Goal: Task Accomplishment & Management: Complete application form

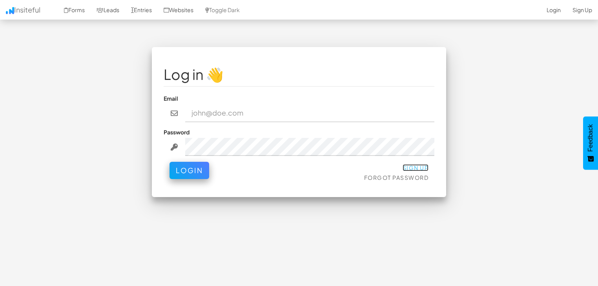
click at [412, 168] on link "Sign Up" at bounding box center [416, 167] width 26 height 7
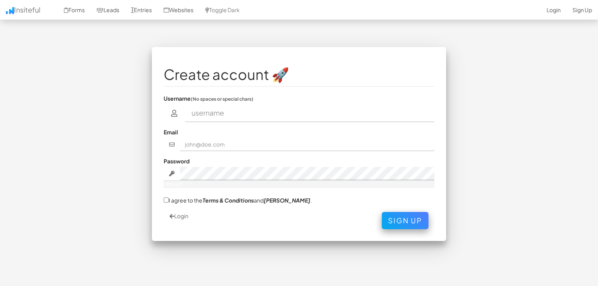
click at [217, 114] on input "text" at bounding box center [310, 113] width 250 height 18
type input "abhishaluxetravels"
type input "[PERSON_NAME]"
